Goal: Navigation & Orientation: Understand site structure

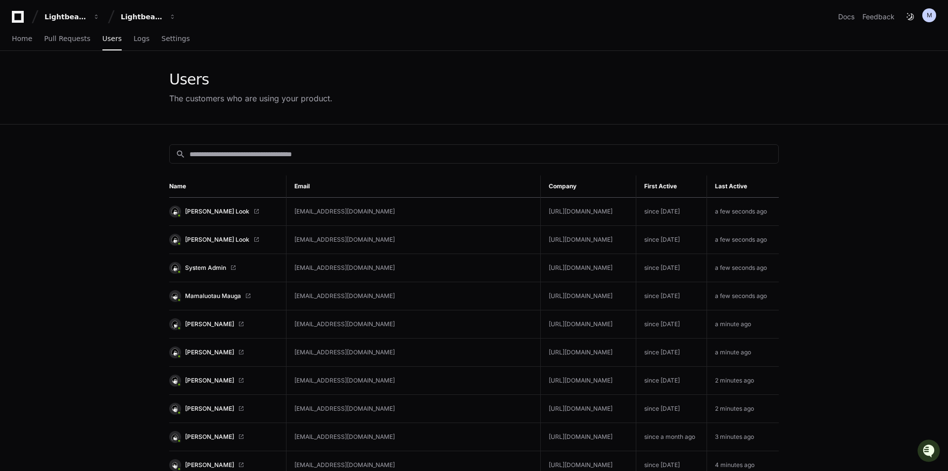
click at [9, 33] on div "Home Pull Requests Users Logs Settings" at bounding box center [474, 39] width 948 height 23
click at [87, 17] on div "Lightbeam Health Solutions" at bounding box center [66, 17] width 43 height 10
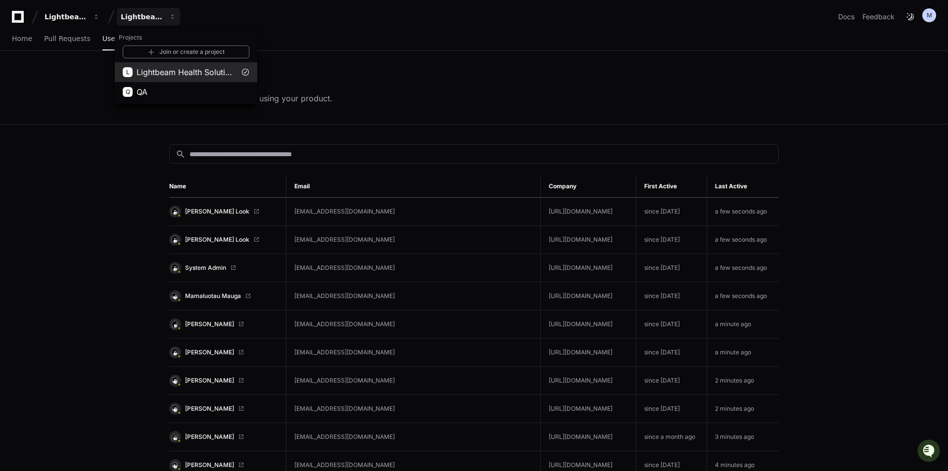
click at [175, 71] on span "Lightbeam Health Solutions" at bounding box center [185, 72] width 99 height 12
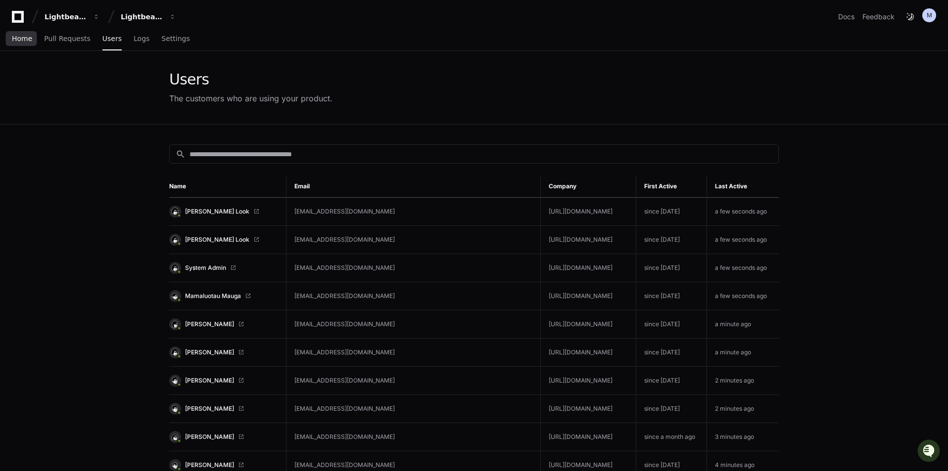
click at [29, 37] on span "Home" at bounding box center [22, 39] width 20 height 6
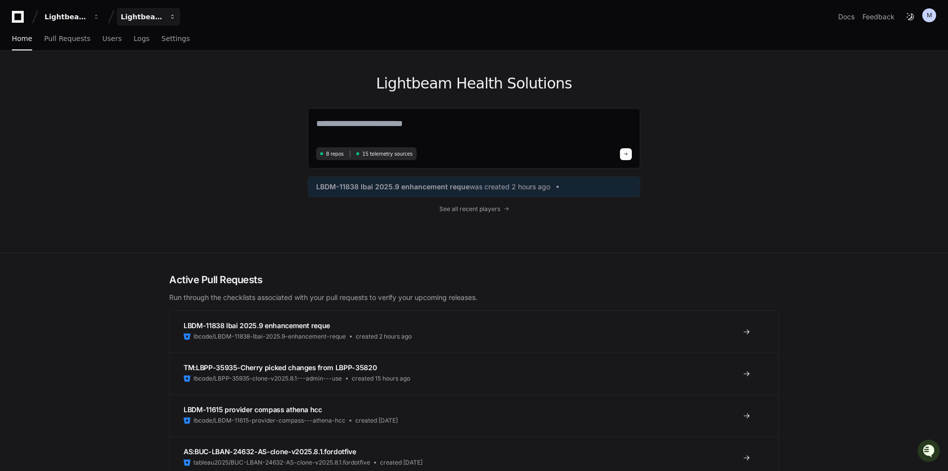
click at [87, 20] on div "Lightbeam Health Solutions" at bounding box center [66, 17] width 43 height 10
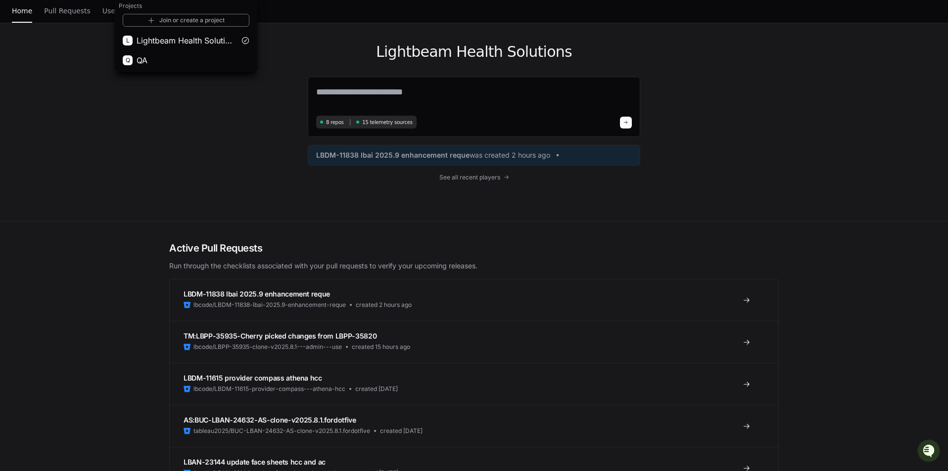
scroll to position [49, 0]
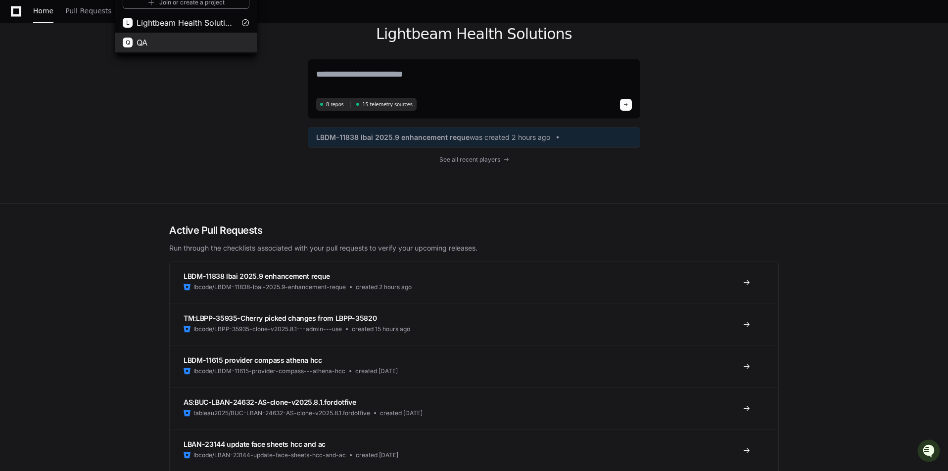
click at [147, 45] on span "QA" at bounding box center [141, 43] width 11 height 12
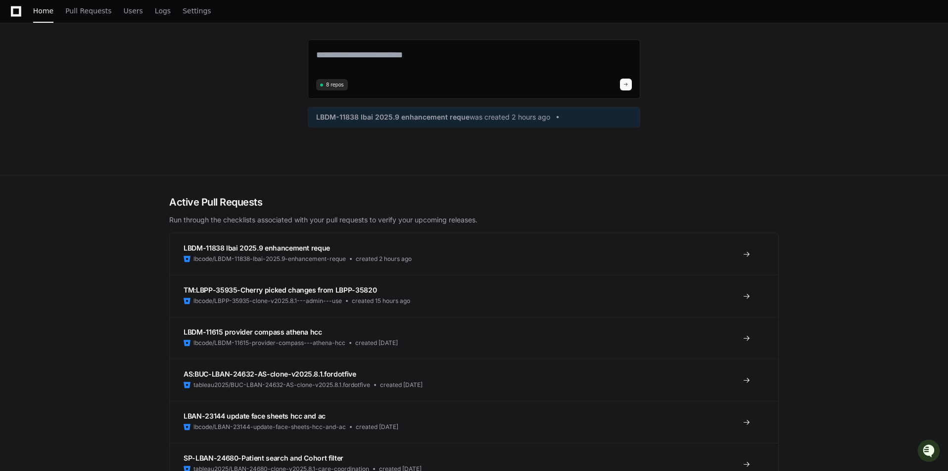
scroll to position [0, 0]
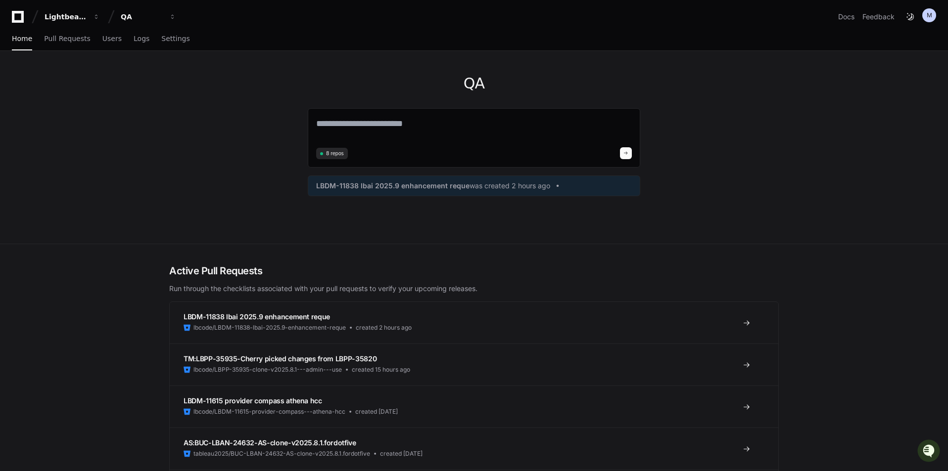
click at [152, 173] on div "QA 8 repos LBDM-11838 lbai 2025.9 enhancement reque was created 2 hours ago" at bounding box center [474, 147] width 948 height 193
click at [167, 13] on button "QA" at bounding box center [148, 17] width 63 height 18
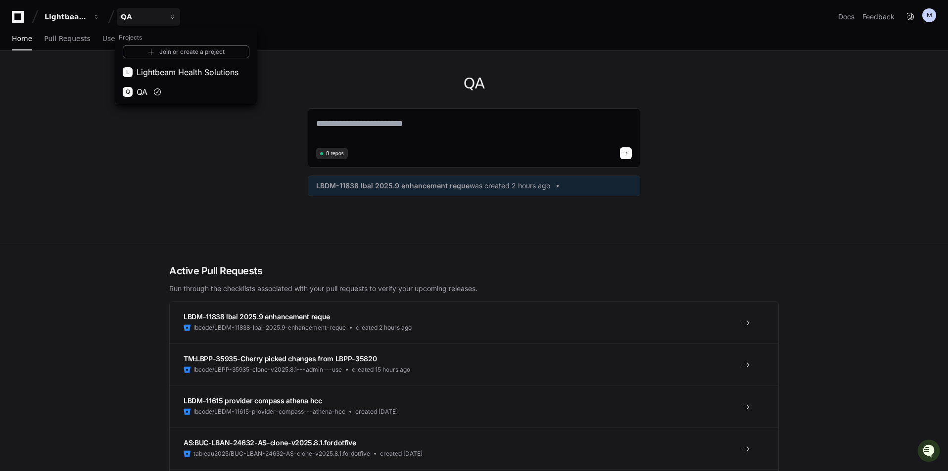
click at [762, 216] on div "QA 8 repos LBDM-11838 lbai 2025.9 enhancement reque was created 2 hours ago" at bounding box center [473, 147] width 633 height 193
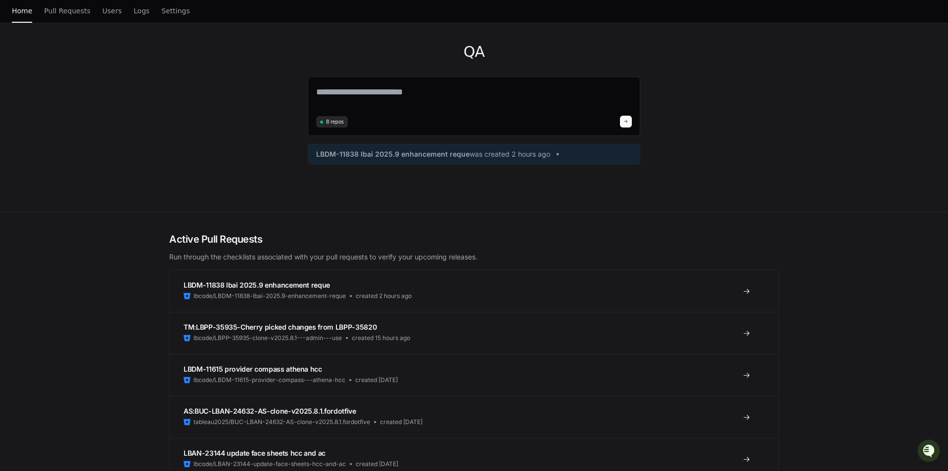
scroll to position [49, 0]
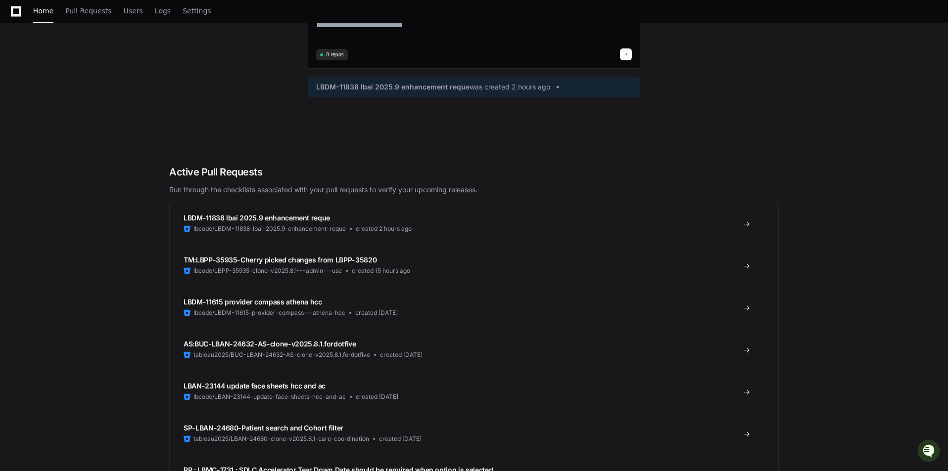
click at [765, 129] on div "QA 8 repos LBDM-11838 lbai 2025.9 enhancement reque was created 2 hours ago" at bounding box center [473, 48] width 633 height 193
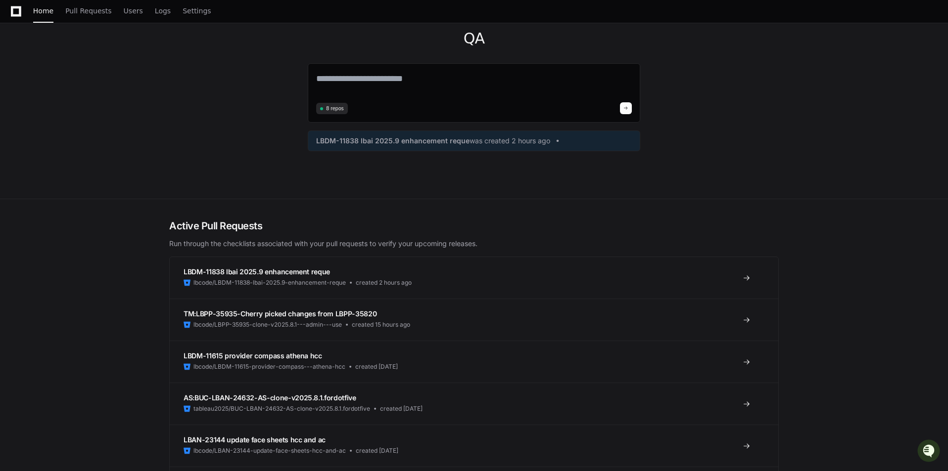
scroll to position [0, 0]
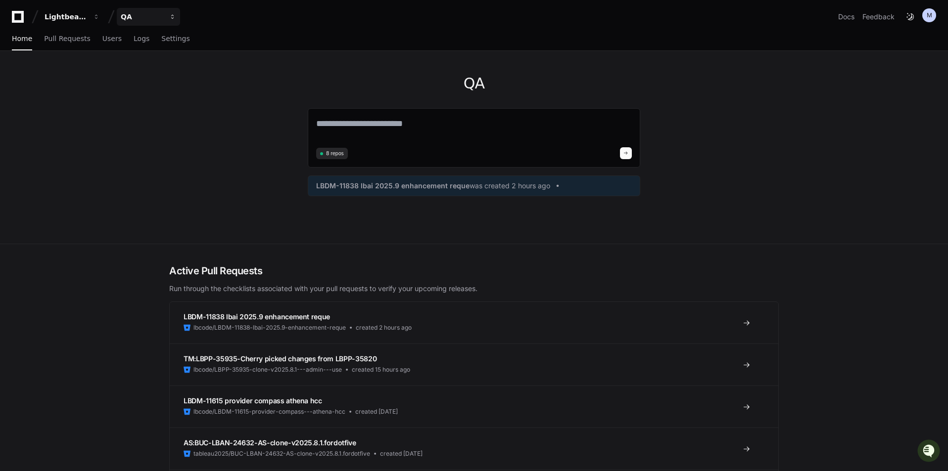
click at [87, 15] on div "QA" at bounding box center [66, 17] width 43 height 10
click at [152, 69] on span "Lightbeam Health Solutions" at bounding box center [187, 72] width 102 height 12
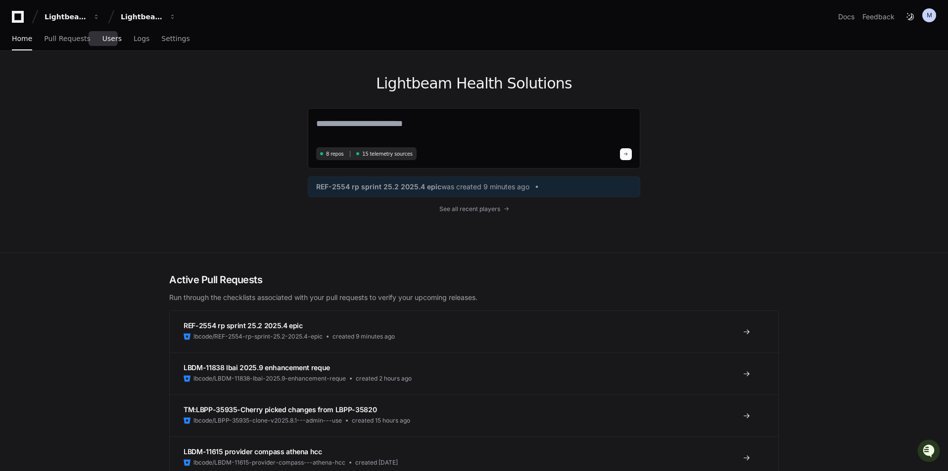
click at [104, 38] on span "Users" at bounding box center [111, 39] width 19 height 6
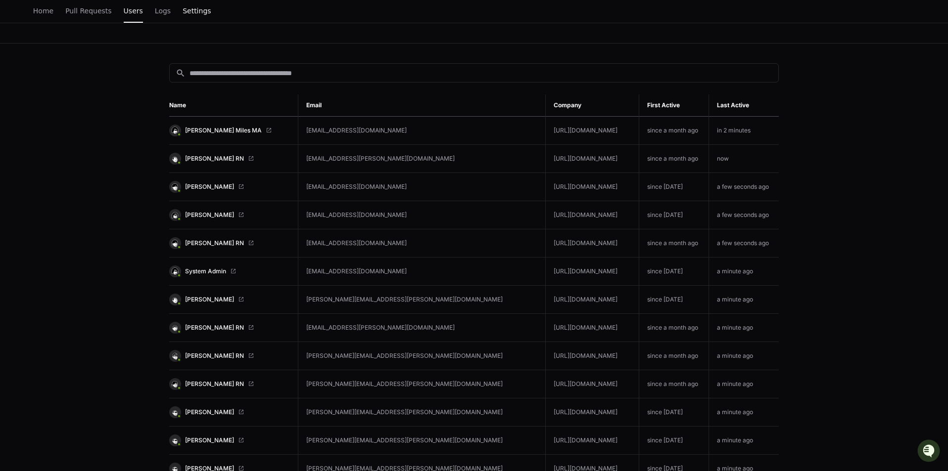
scroll to position [99, 0]
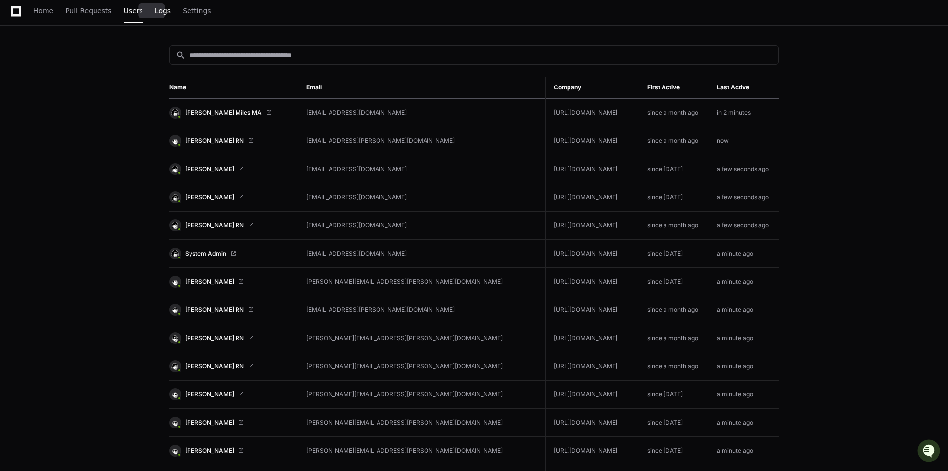
click at [155, 10] on span "Logs" at bounding box center [163, 11] width 16 height 6
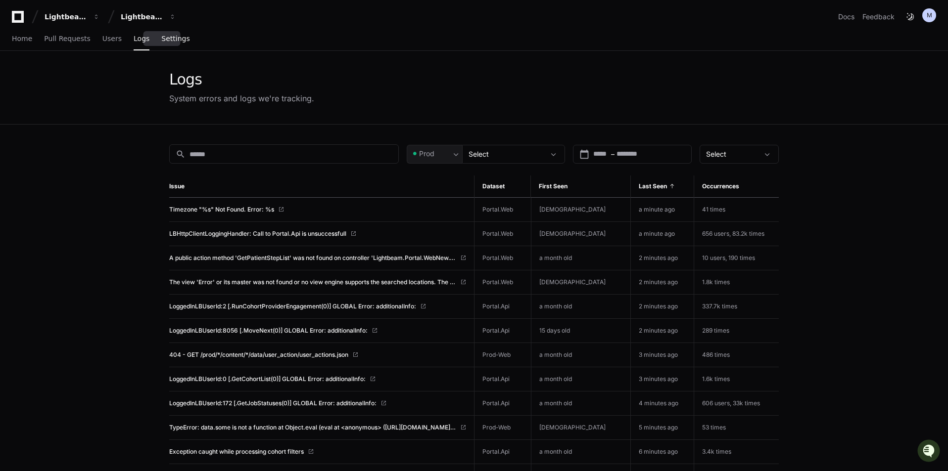
click at [167, 40] on span "Settings" at bounding box center [175, 39] width 28 height 6
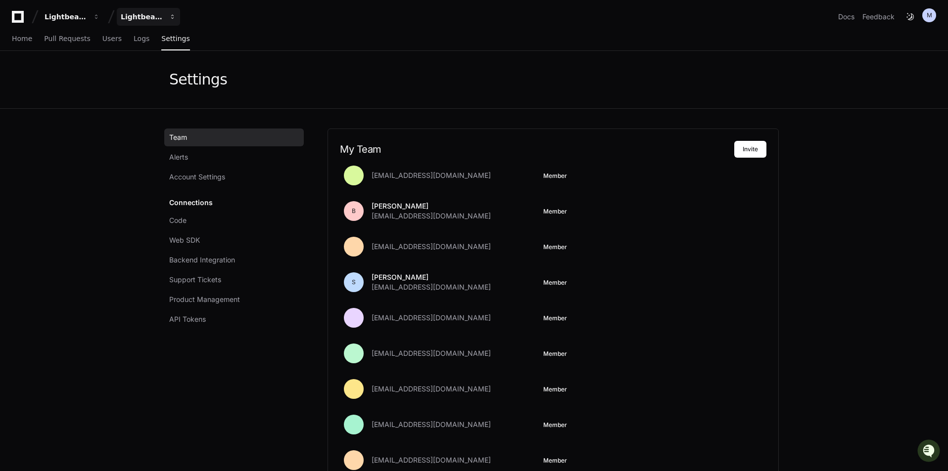
click at [165, 17] on button "Lightbeam Health Solutions" at bounding box center [148, 17] width 63 height 18
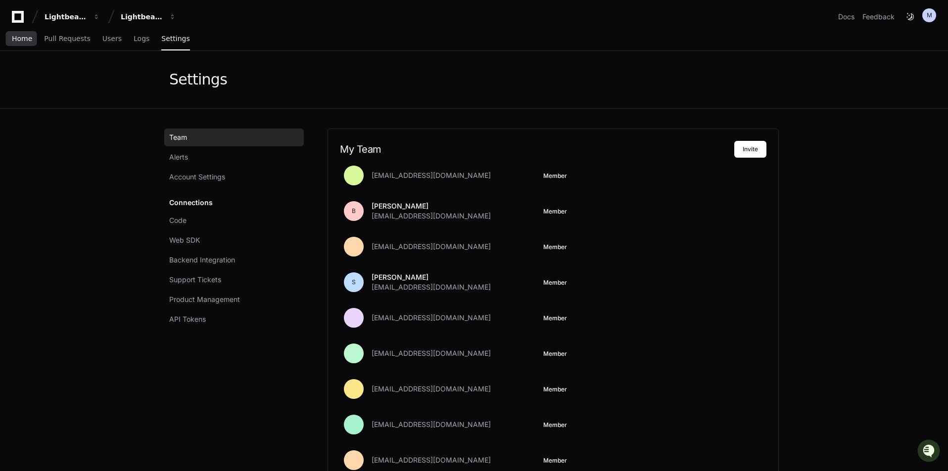
click at [19, 40] on span "Home" at bounding box center [22, 39] width 20 height 6
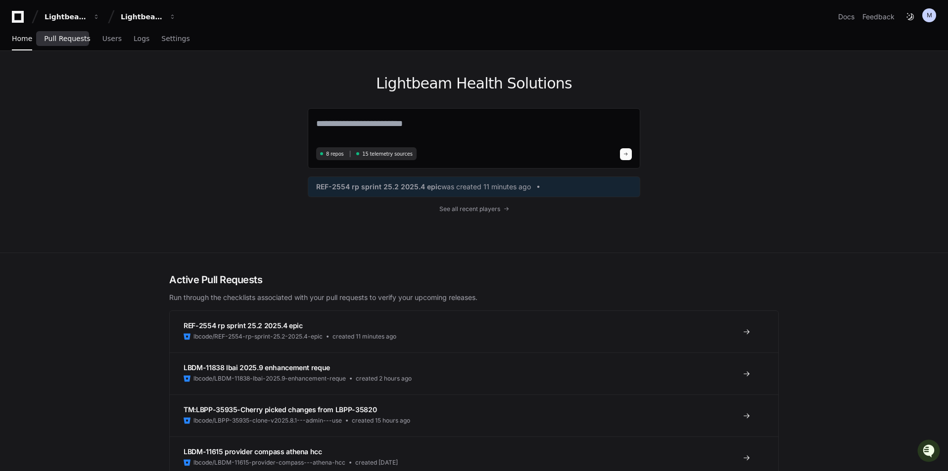
click at [50, 36] on span "Pull Requests" at bounding box center [67, 39] width 46 height 6
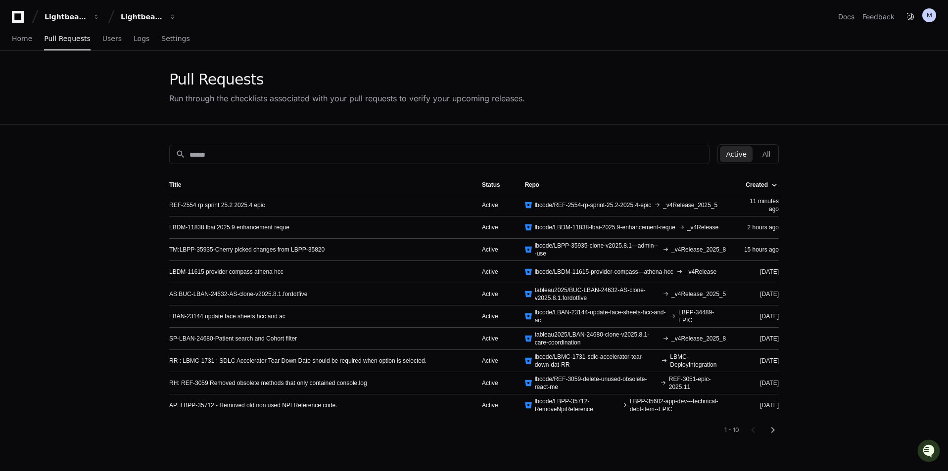
click at [835, 244] on app-pull-request-list-page "Pull Requests Run through the checklists associated with your pull requests to …" at bounding box center [474, 323] width 948 height 545
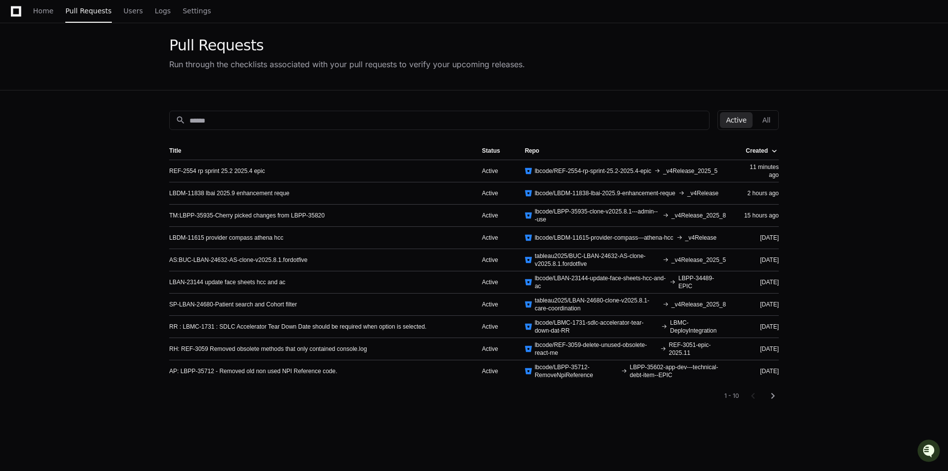
scroll to position [49, 0]
